Goal: Information Seeking & Learning: Learn about a topic

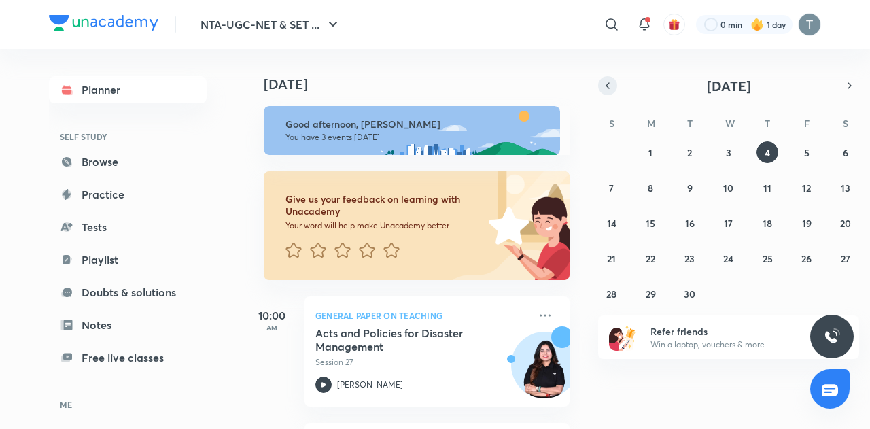
click at [613, 90] on button "button" at bounding box center [607, 85] width 19 height 19
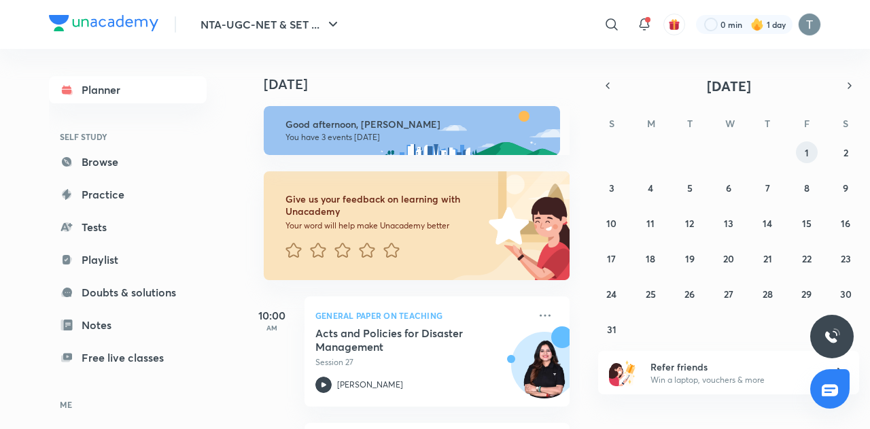
click at [811, 150] on button "1" at bounding box center [807, 152] width 22 height 22
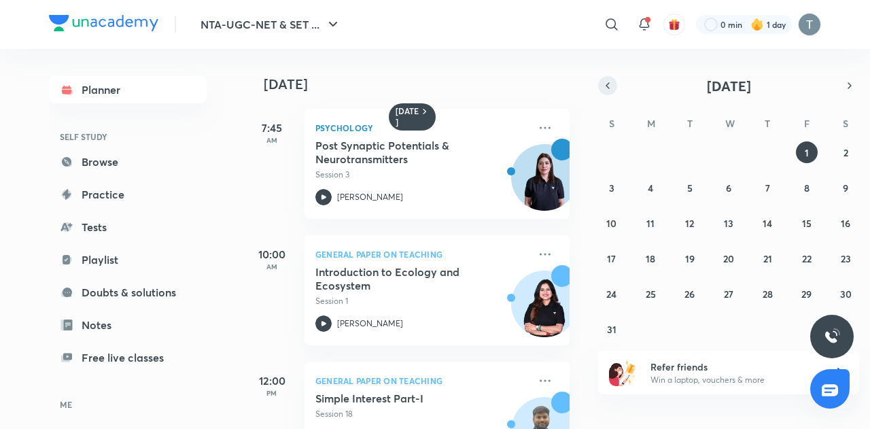
click at [612, 82] on icon "button" at bounding box center [607, 86] width 11 height 12
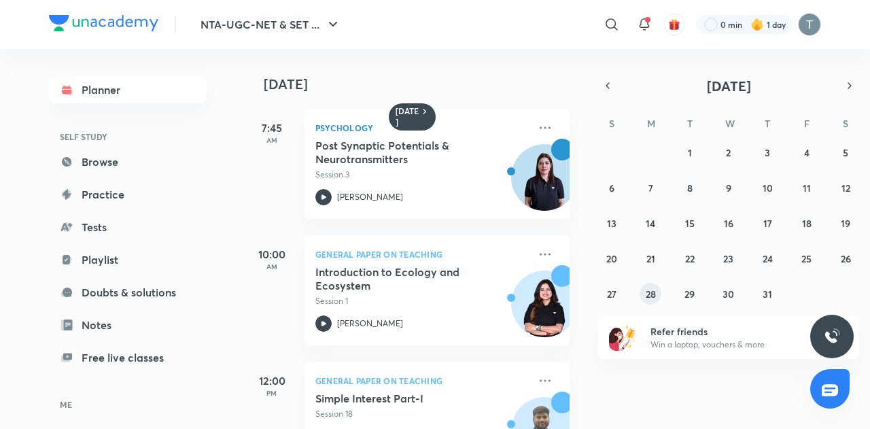
click at [658, 293] on button "28" at bounding box center [650, 294] width 22 height 22
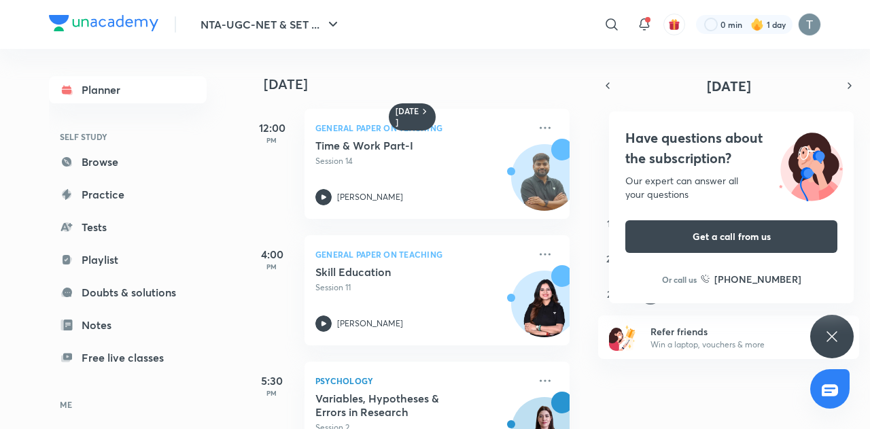
click at [839, 331] on icon at bounding box center [832, 336] width 16 height 16
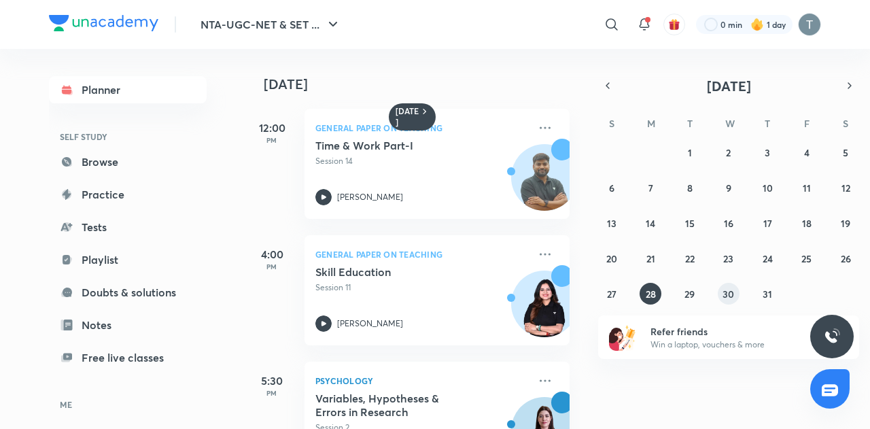
click at [725, 299] on abbr "30" at bounding box center [728, 293] width 12 height 13
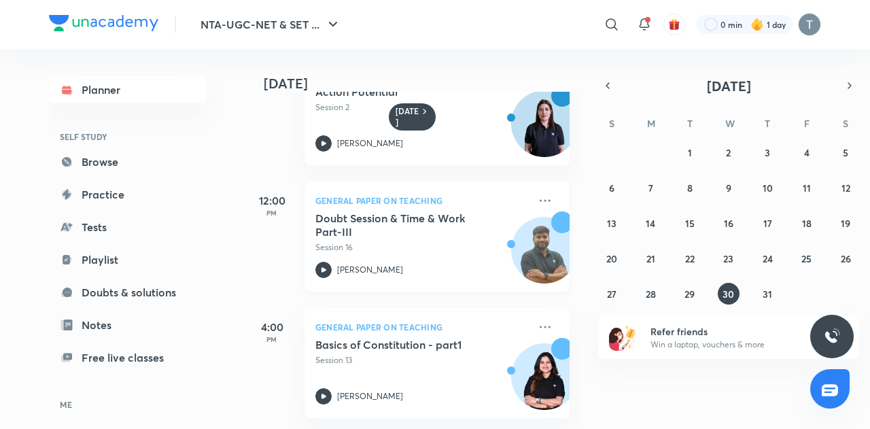
scroll to position [54, 0]
click at [685, 296] on abbr "29" at bounding box center [689, 293] width 10 height 13
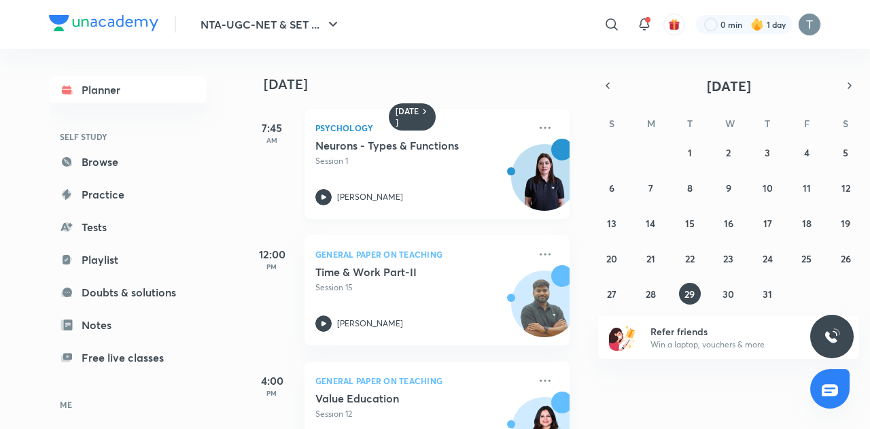
click at [388, 161] on p "Session 1" at bounding box center [421, 161] width 213 height 12
